Goal: Find specific page/section: Find specific page/section

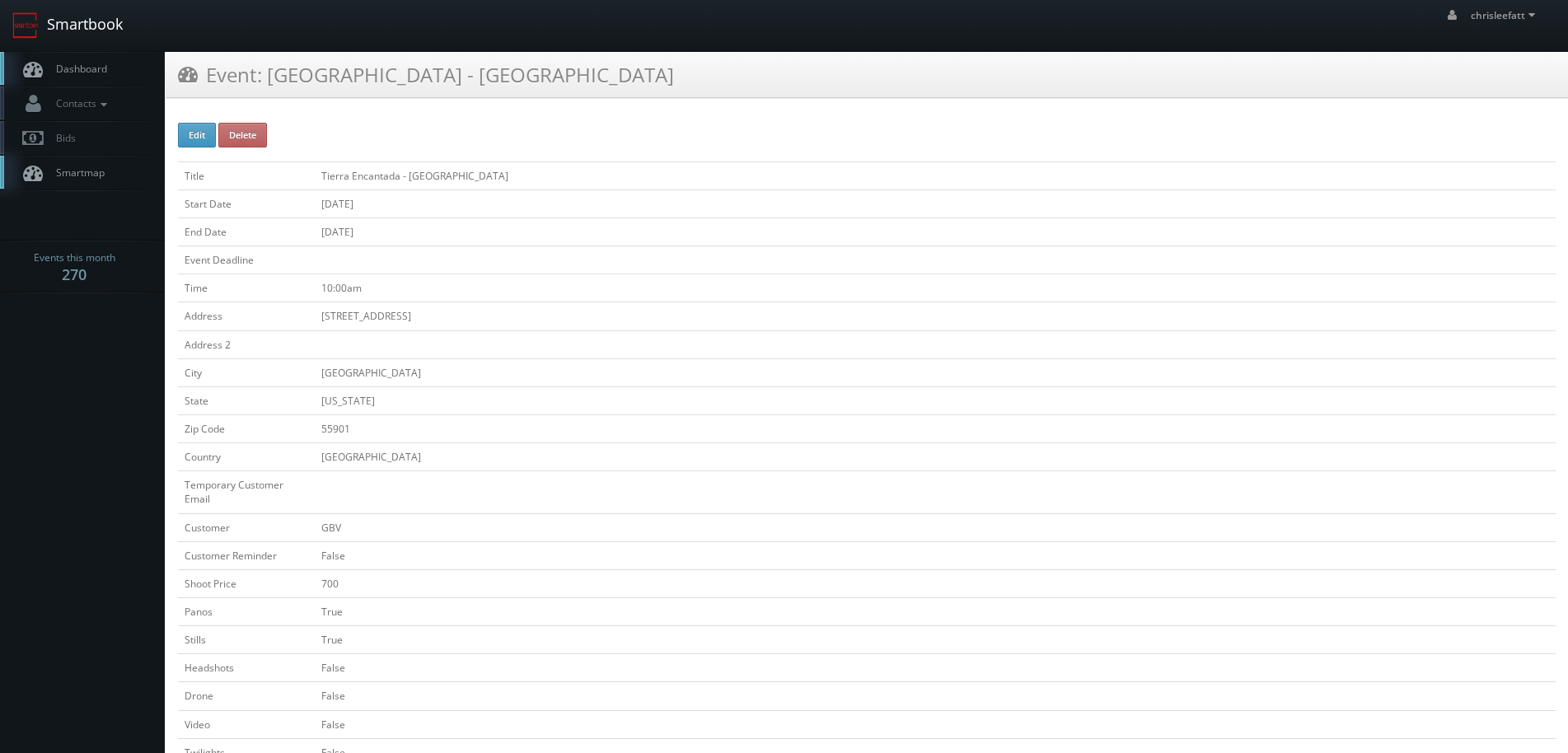
click at [65, 23] on link "Smartbook" at bounding box center [68, 26] width 135 height 51
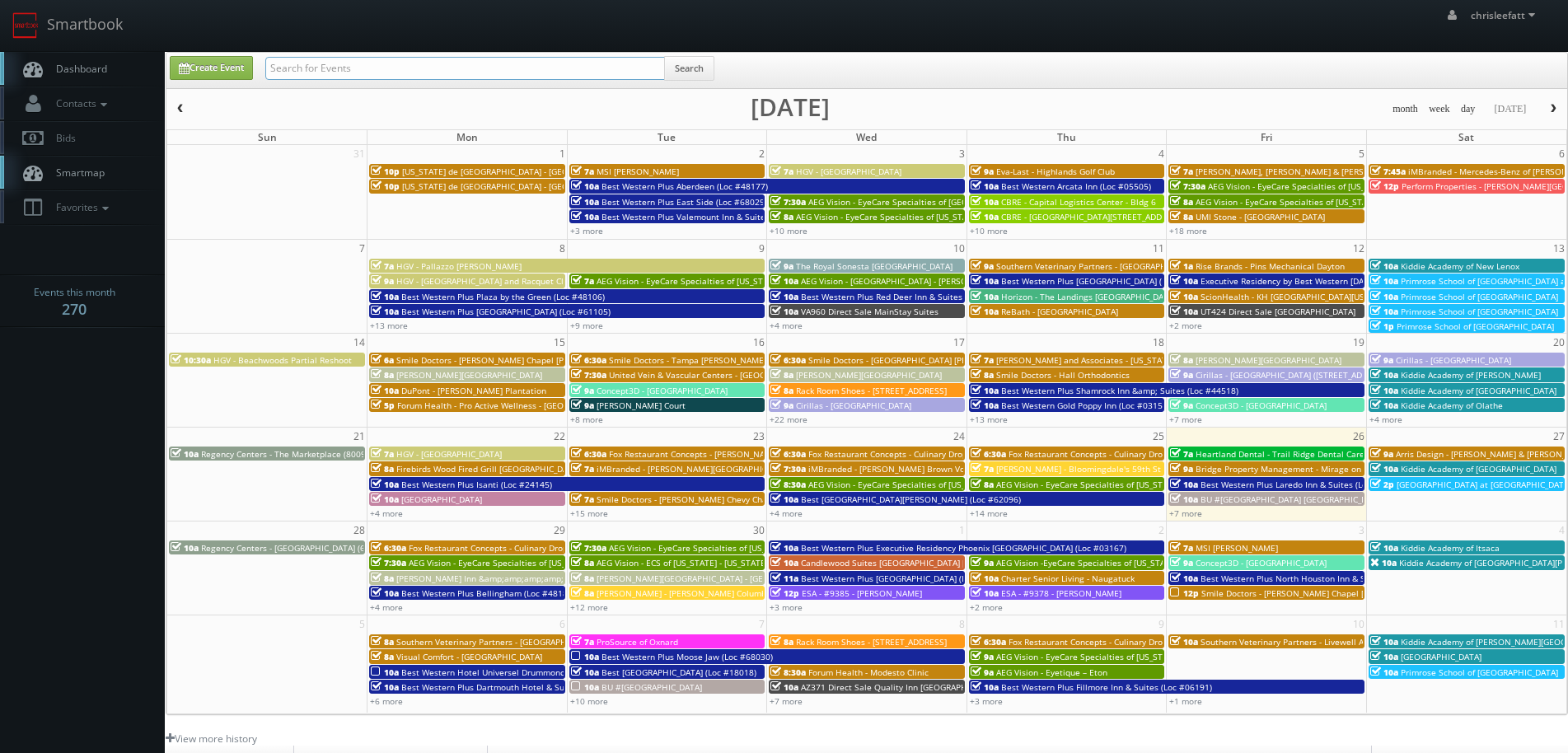
click at [465, 67] on input "text" at bounding box center [465, 68] width 399 height 23
type input "old [PERSON_NAME]"
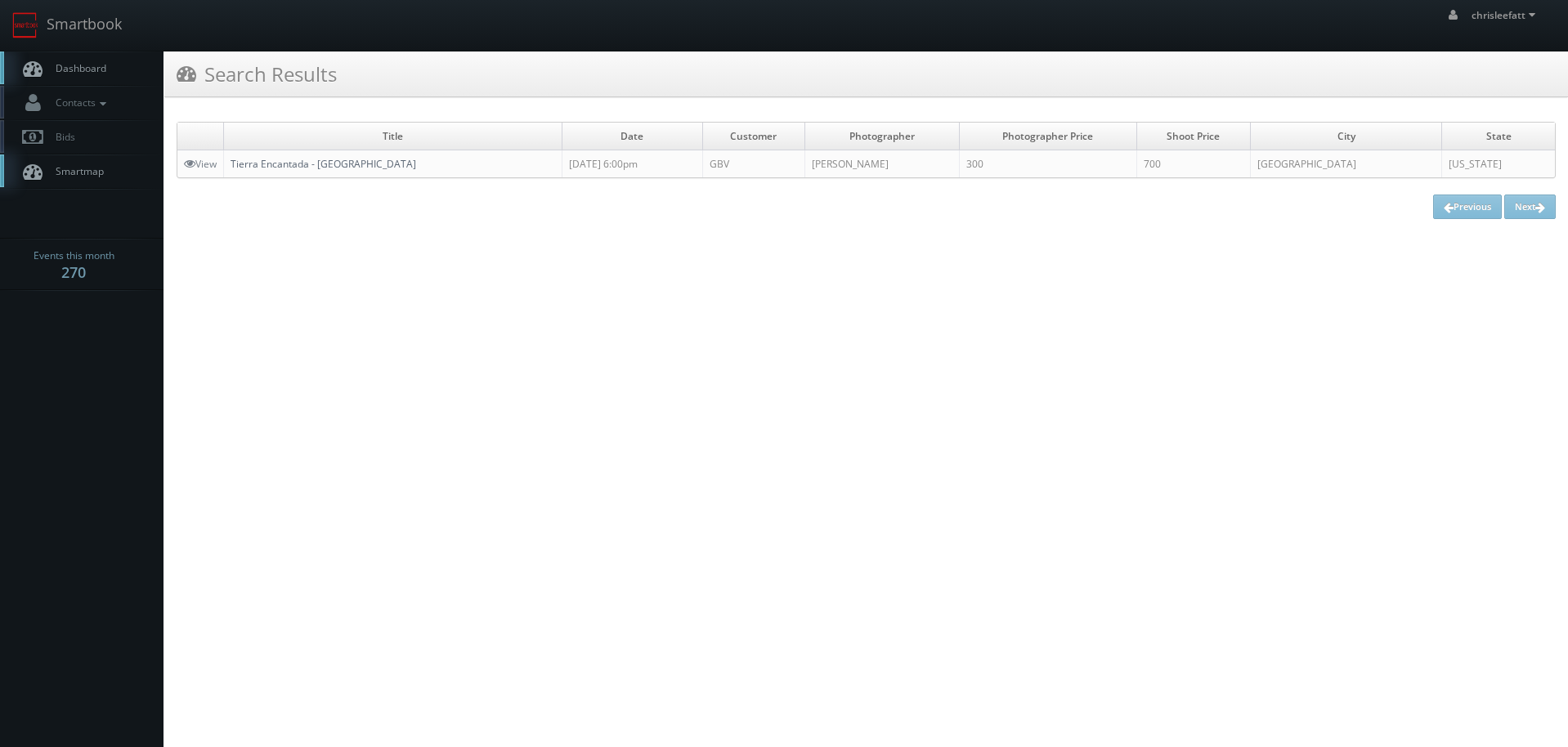
click at [366, 171] on link "Tierra Encantada - Old Irving Park" at bounding box center [323, 164] width 186 height 14
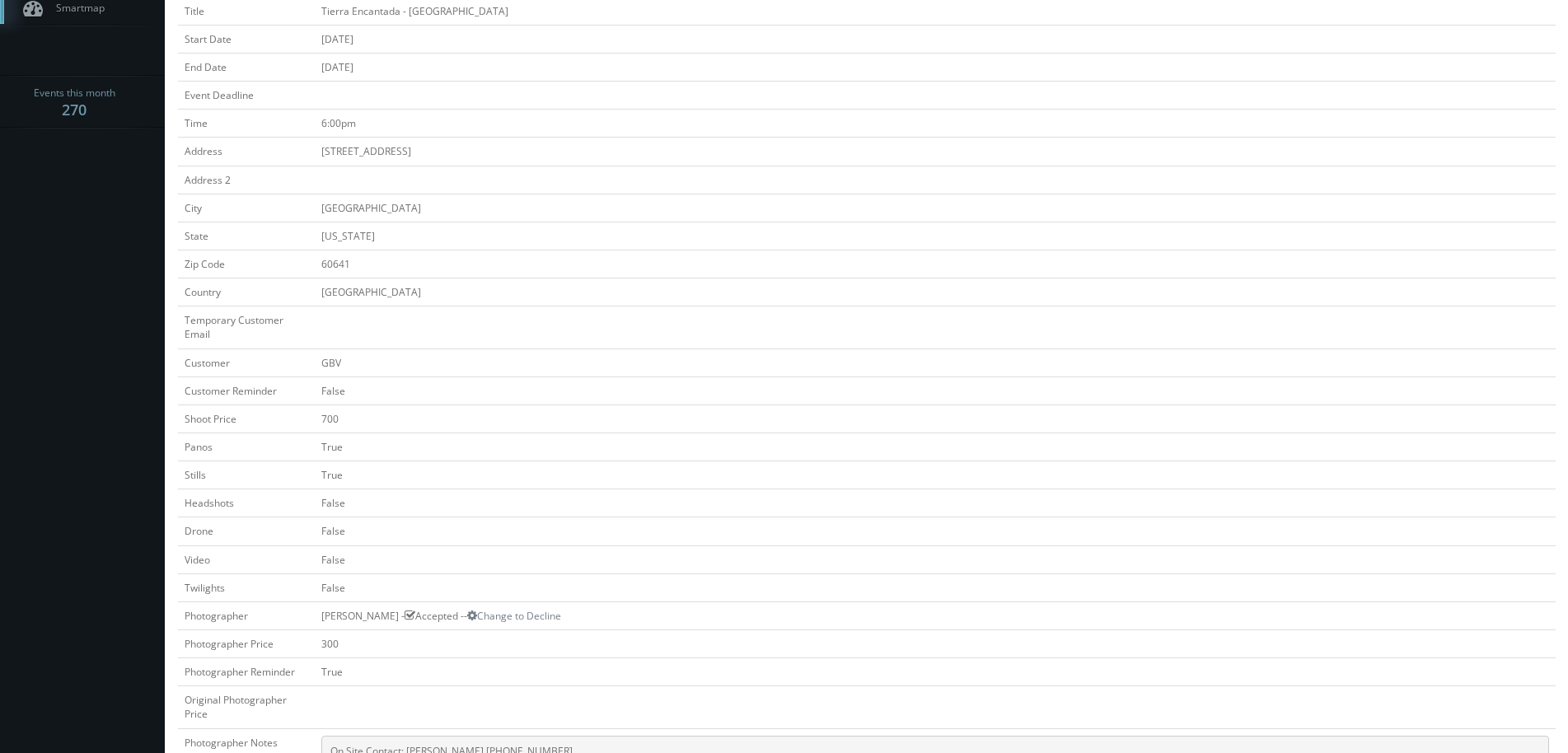
scroll to position [82, 0]
